Goal: Check status

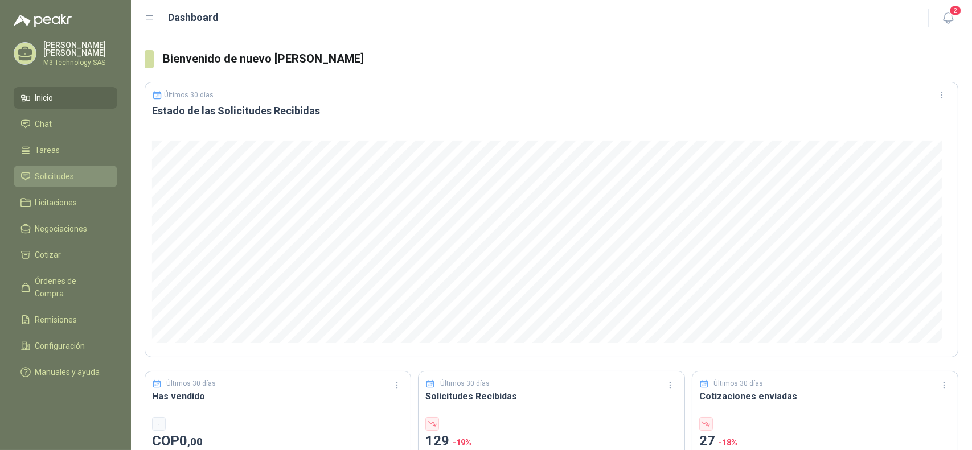
click at [60, 172] on span "Solicitudes" at bounding box center [54, 176] width 39 height 13
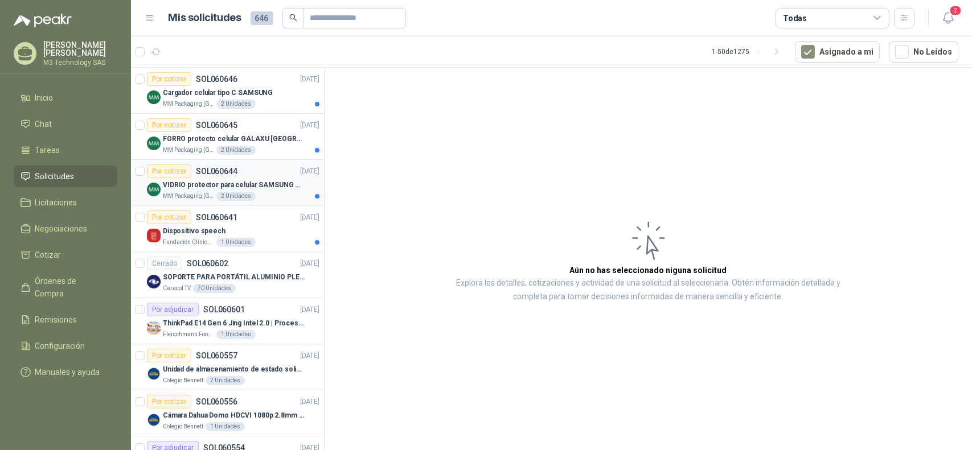
click at [287, 201] on article "Por cotizar SOL060644 [DATE] [PERSON_NAME] protector para celular SAMSUNG GALAX…" at bounding box center [227, 183] width 193 height 46
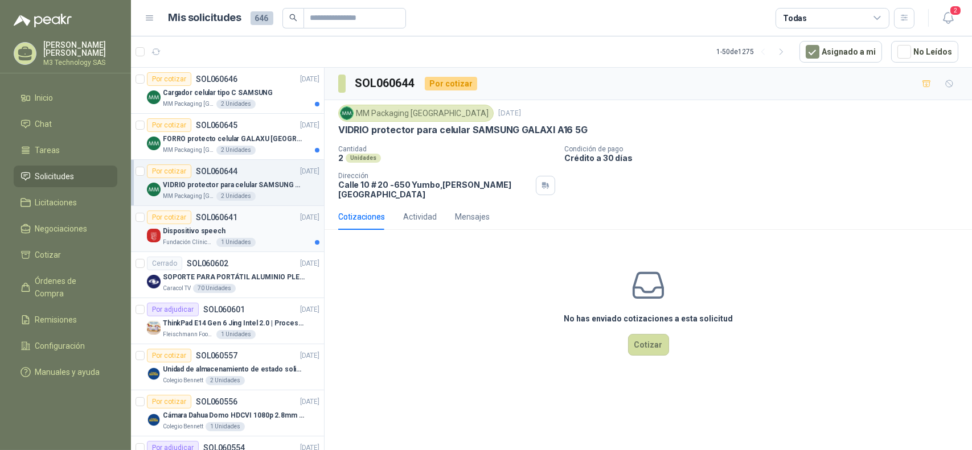
click at [278, 241] on div "Fundación Clínica Shaio 1 Unidades" at bounding box center [241, 242] width 157 height 9
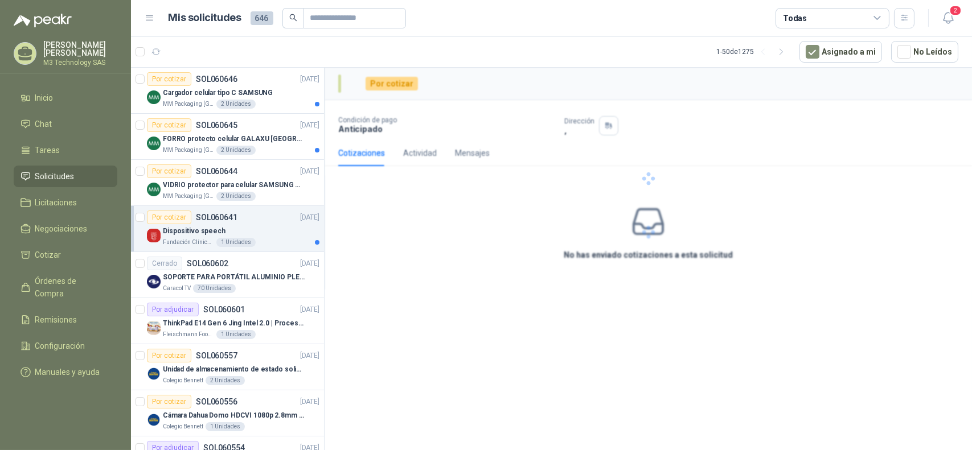
click at [250, 227] on div "Dispositivo speech" at bounding box center [241, 231] width 157 height 14
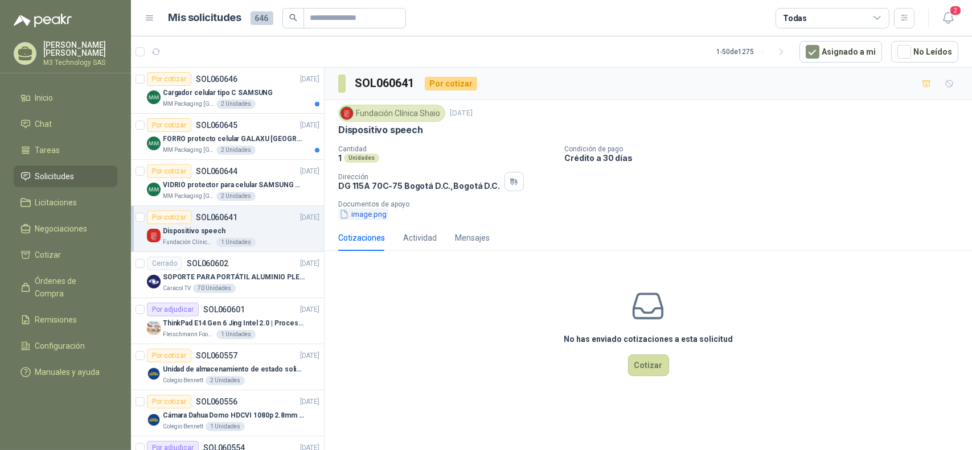
click at [367, 212] on button "image.png" at bounding box center [363, 214] width 50 height 12
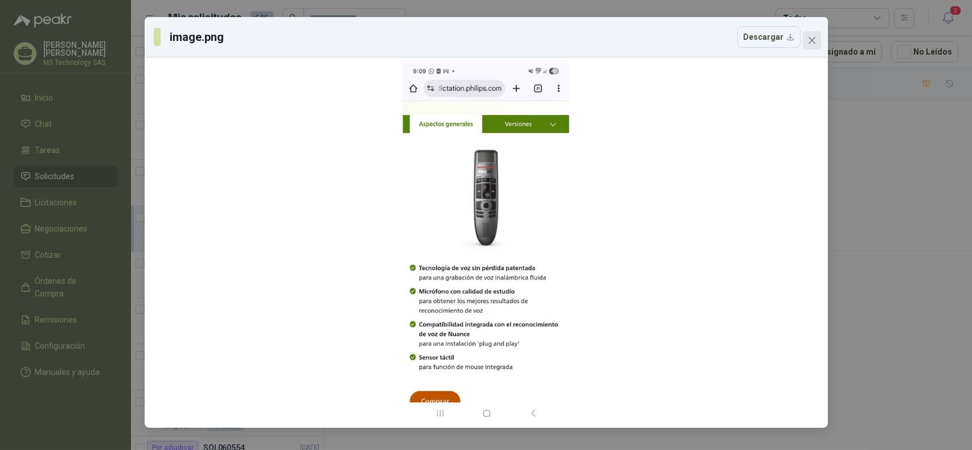
click at [811, 43] on icon "close" at bounding box center [811, 40] width 9 height 9
